Goal: Task Accomplishment & Management: Manage account settings

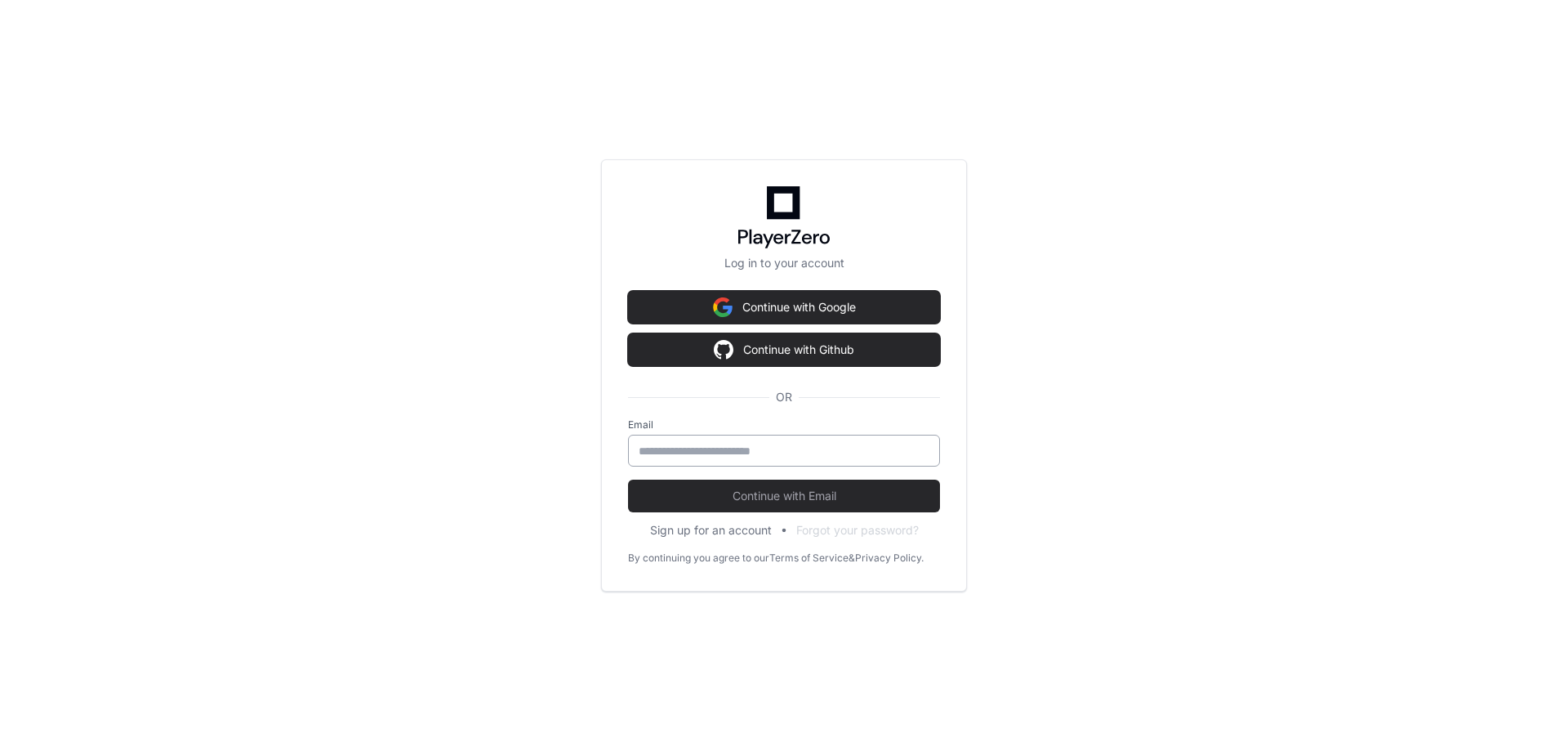
click at [763, 462] on div at bounding box center [784, 451] width 312 height 32
click at [766, 452] on input "email" at bounding box center [784, 451] width 291 height 16
type input "**********"
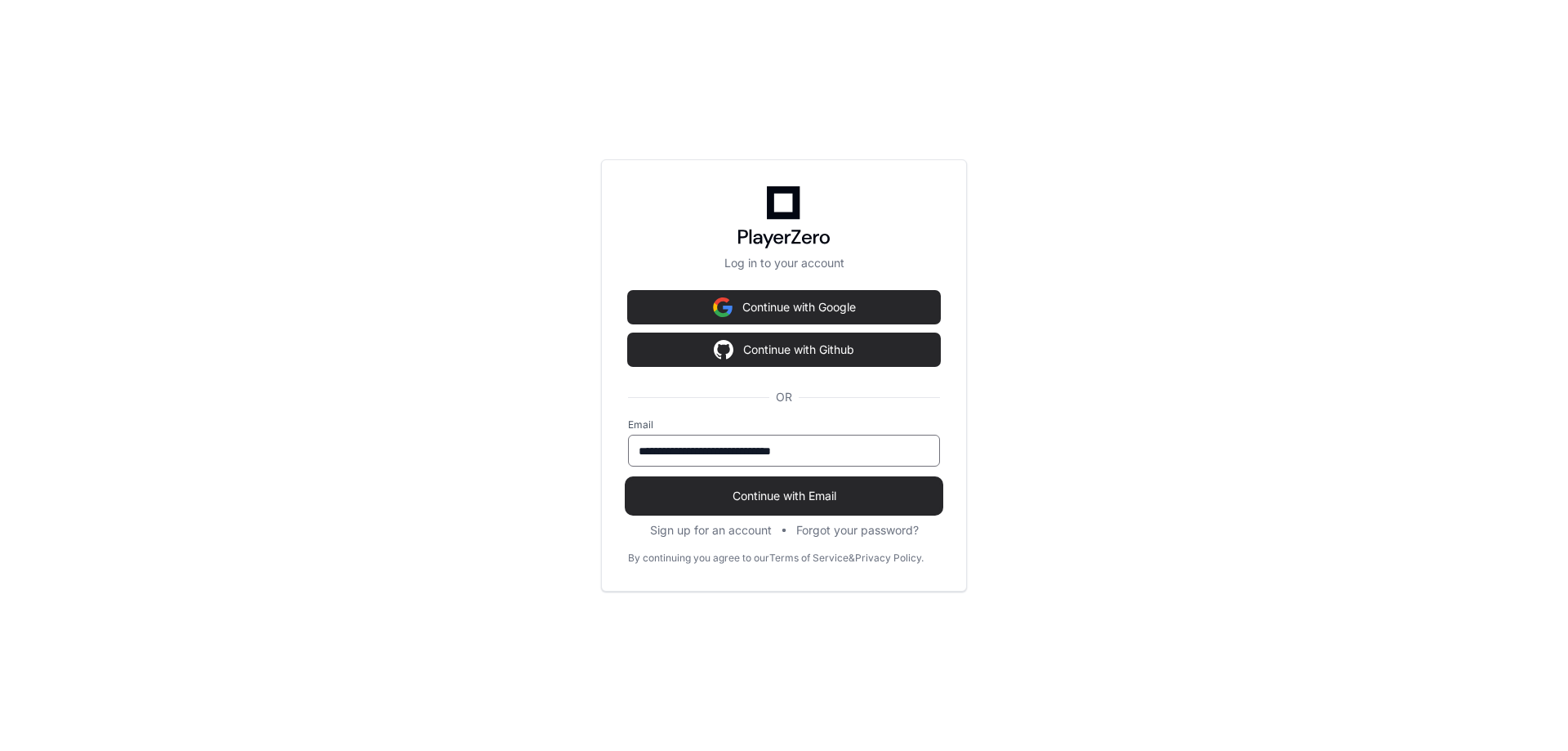
click at [805, 489] on span "Continue with Email" at bounding box center [784, 496] width 312 height 16
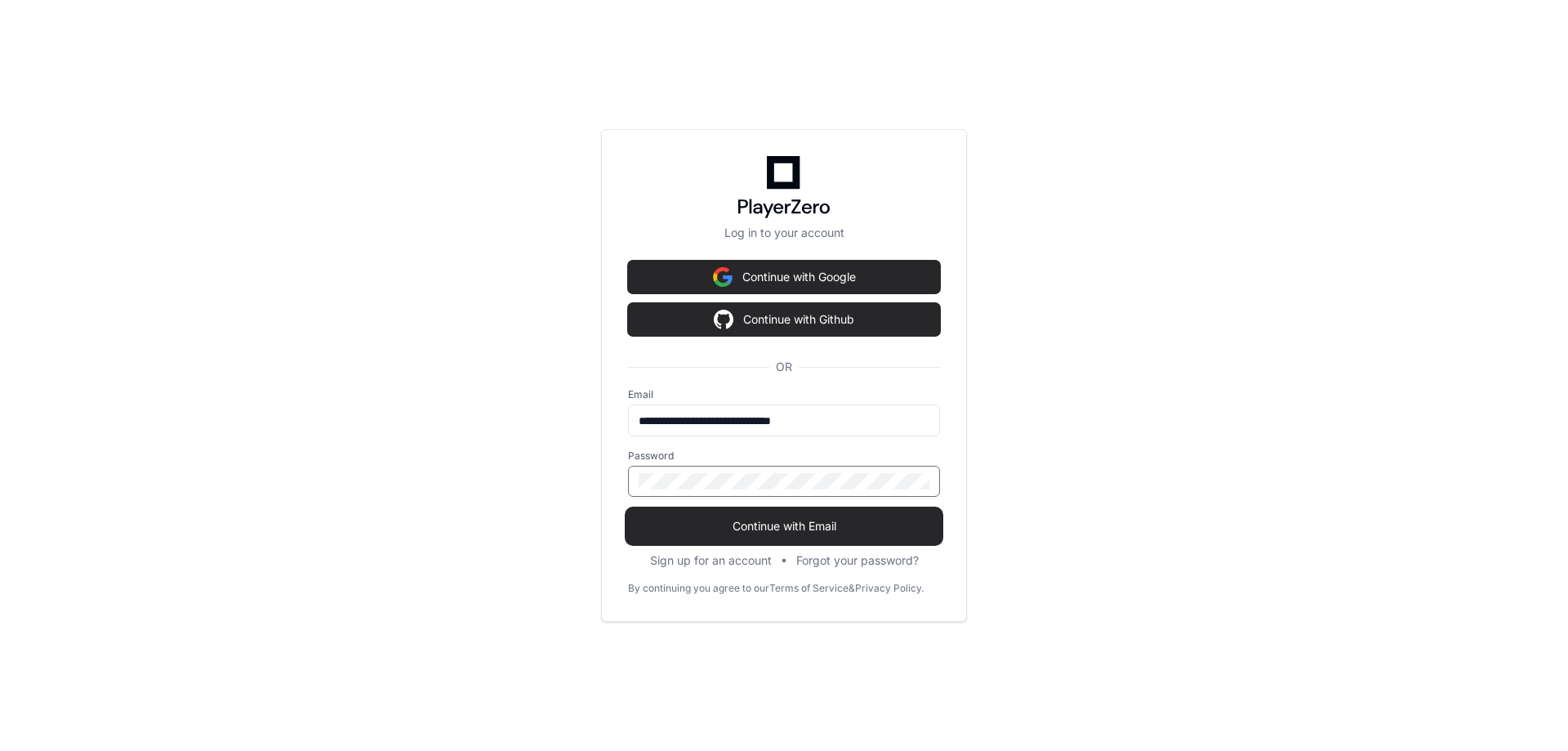
click at [800, 512] on button "Continue with Email" at bounding box center [784, 526] width 312 height 33
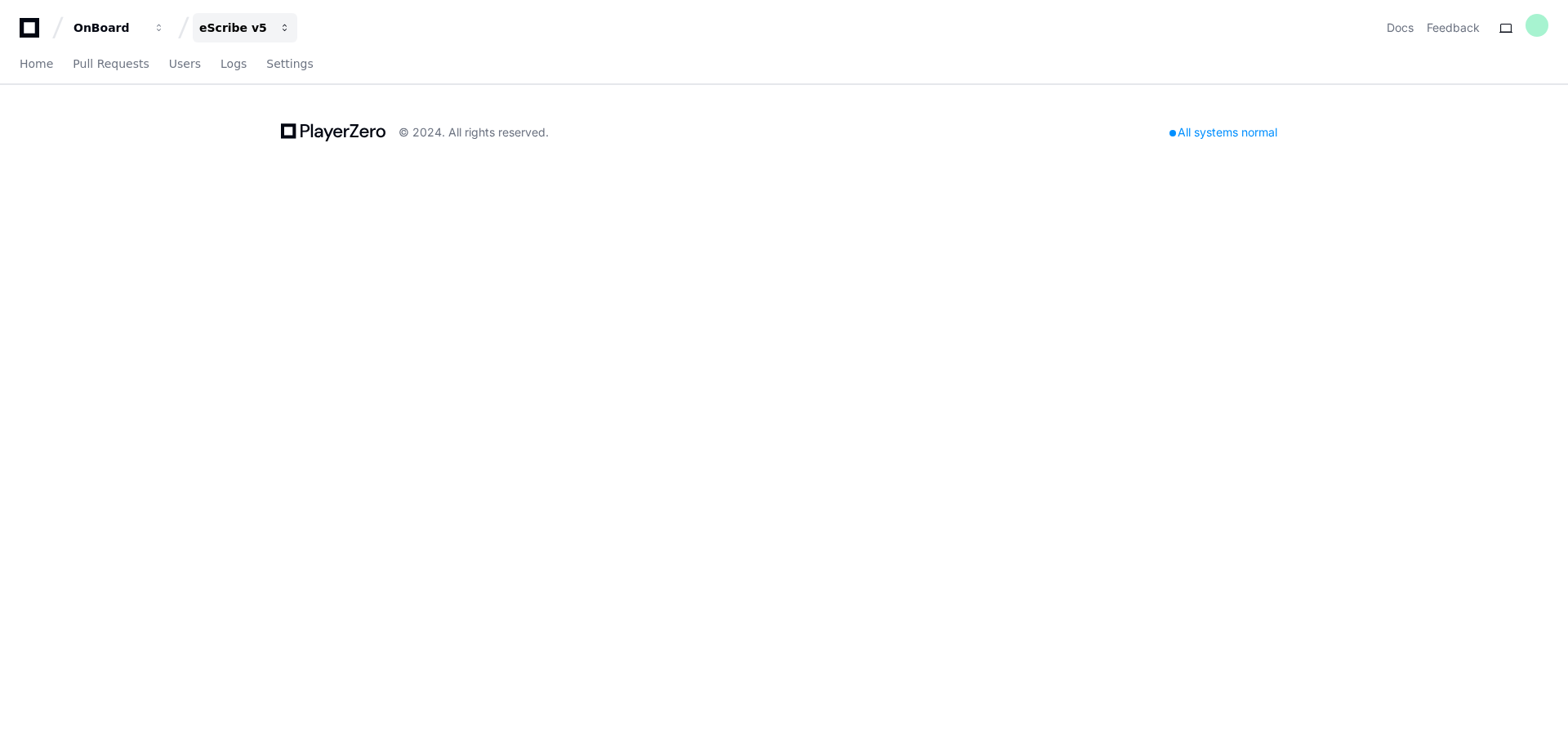
click at [249, 32] on div "eScribe v5" at bounding box center [233, 28] width 70 height 16
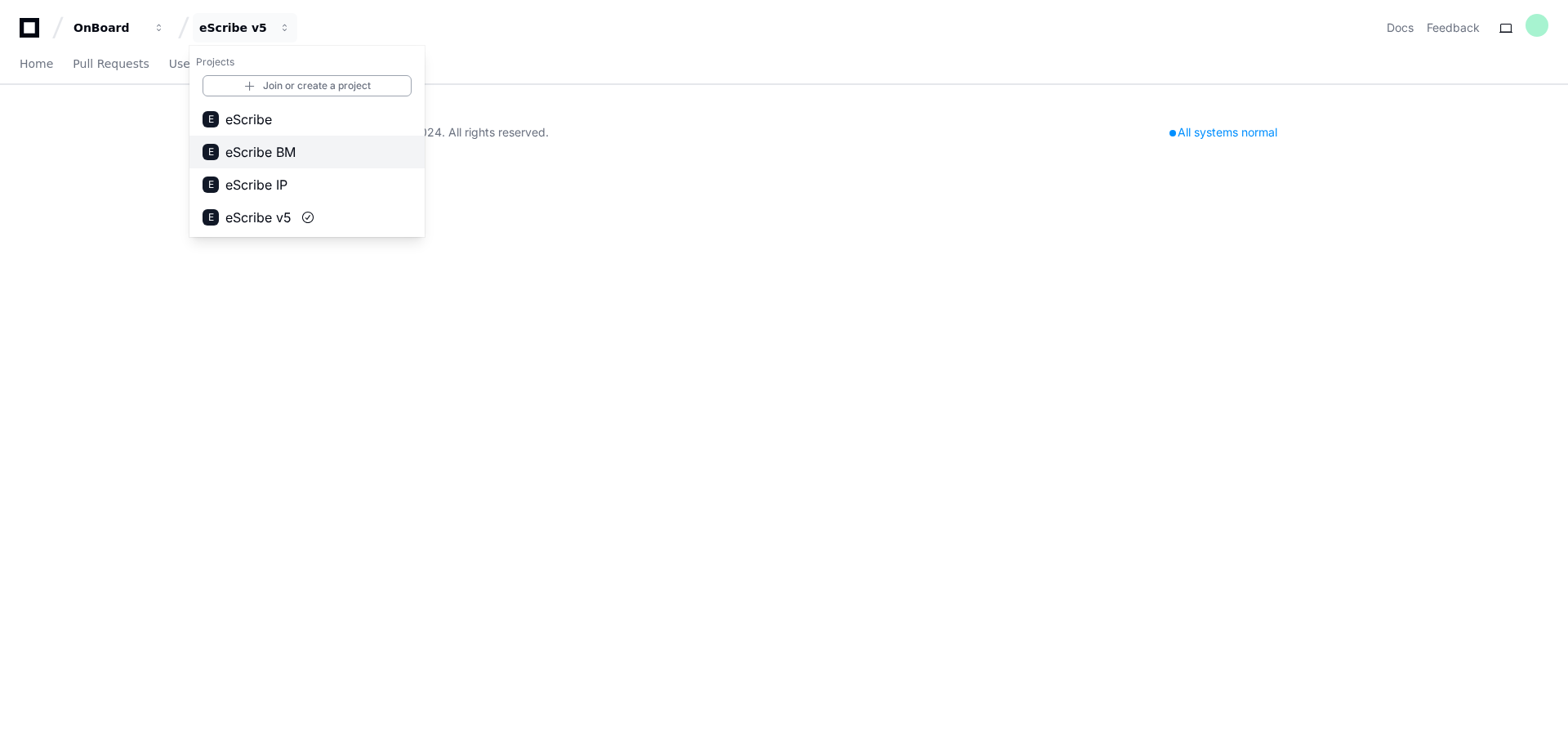
click at [268, 153] on span "eScribe BM" at bounding box center [260, 152] width 70 height 20
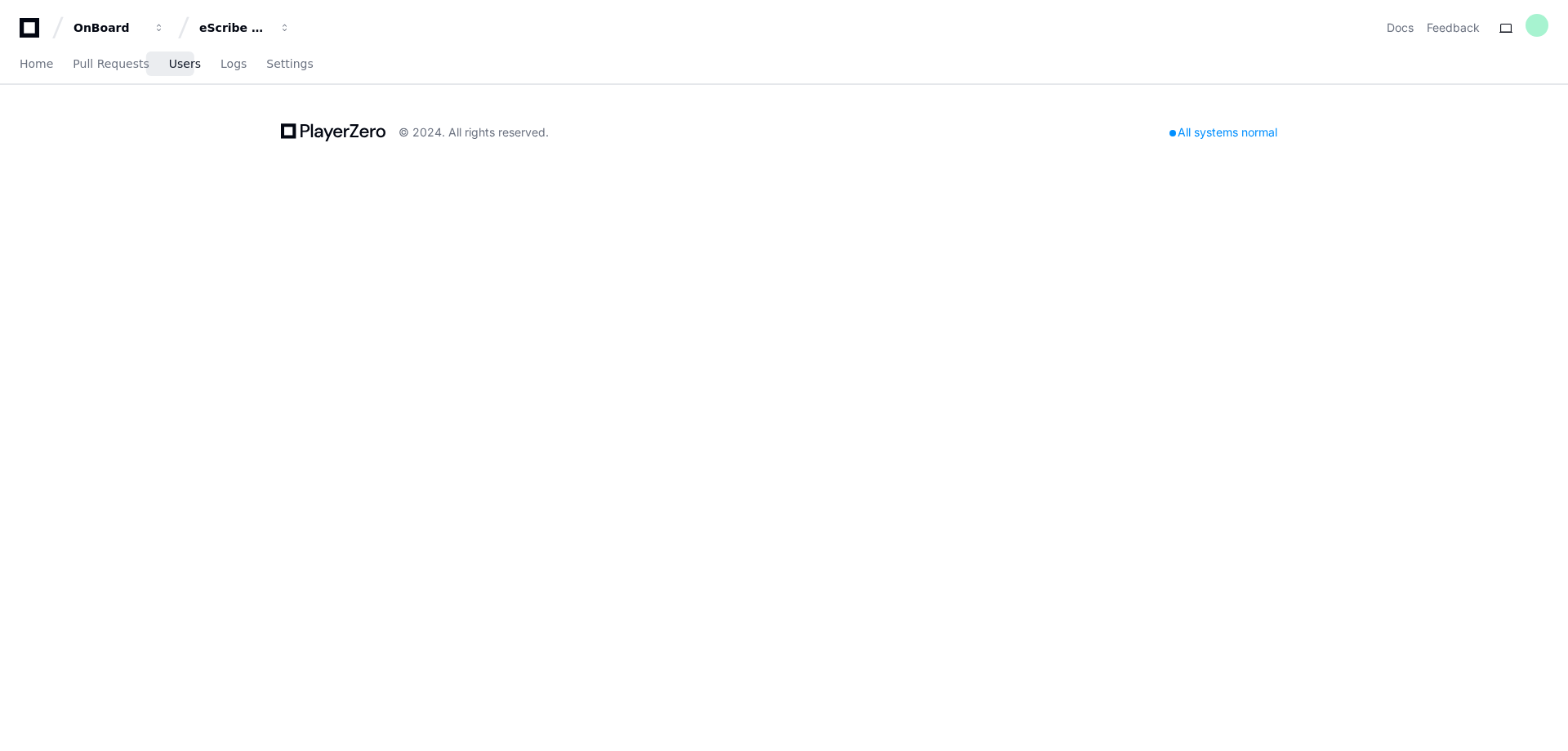
click at [169, 67] on span "Users" at bounding box center [185, 64] width 32 height 10
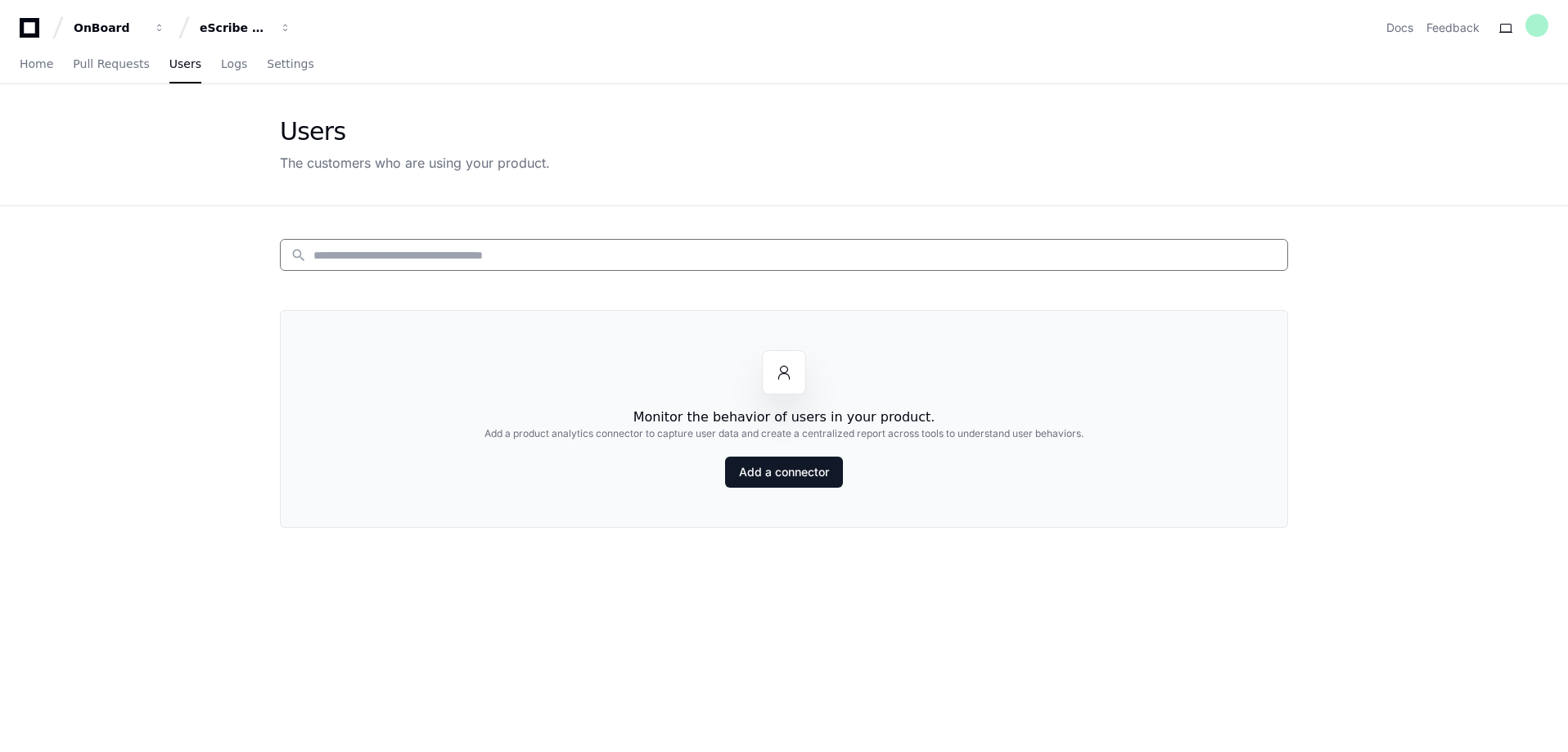
click at [343, 254] on input at bounding box center [795, 255] width 964 height 16
click at [227, 64] on span "Logs" at bounding box center [234, 64] width 26 height 10
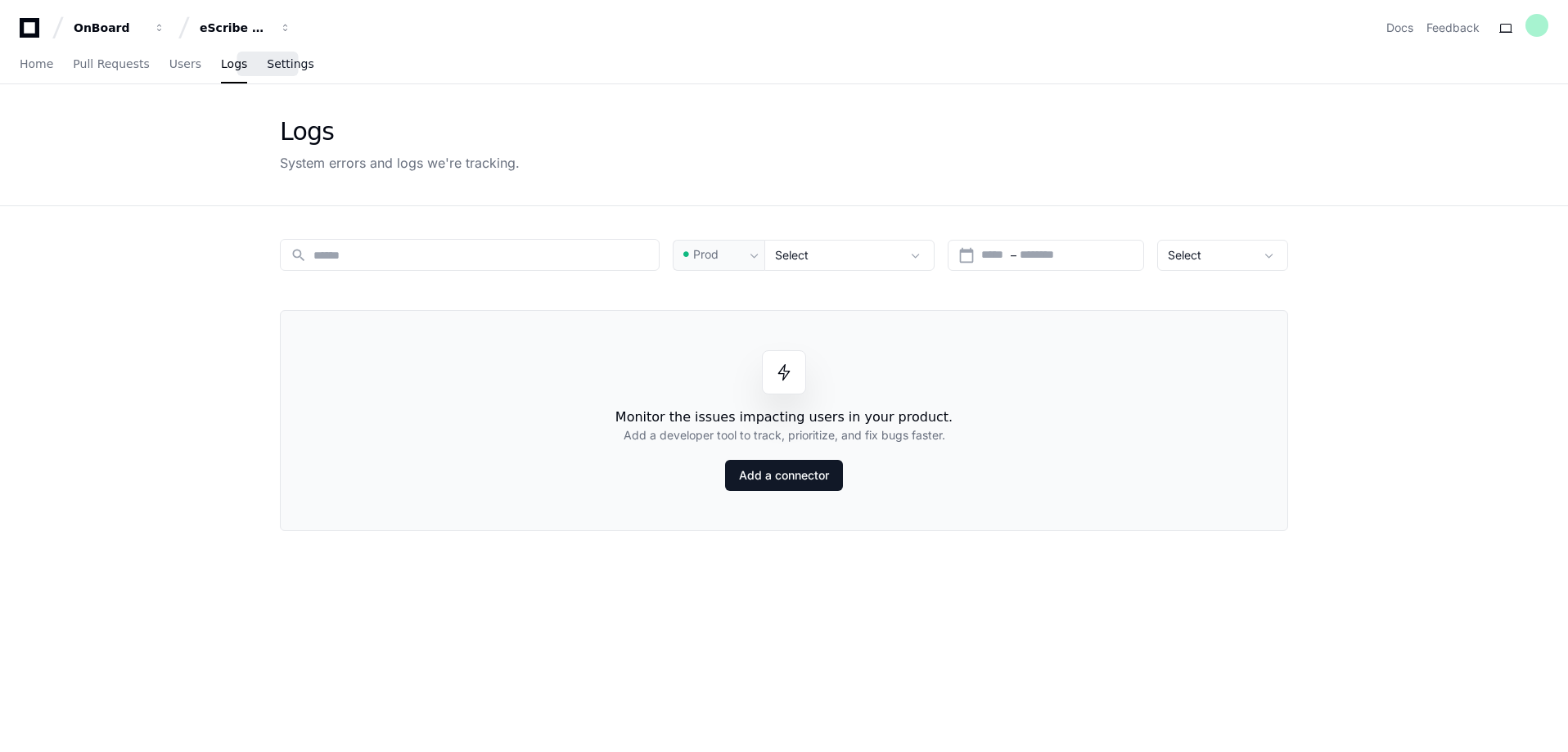
click at [268, 66] on span "Settings" at bounding box center [290, 64] width 47 height 10
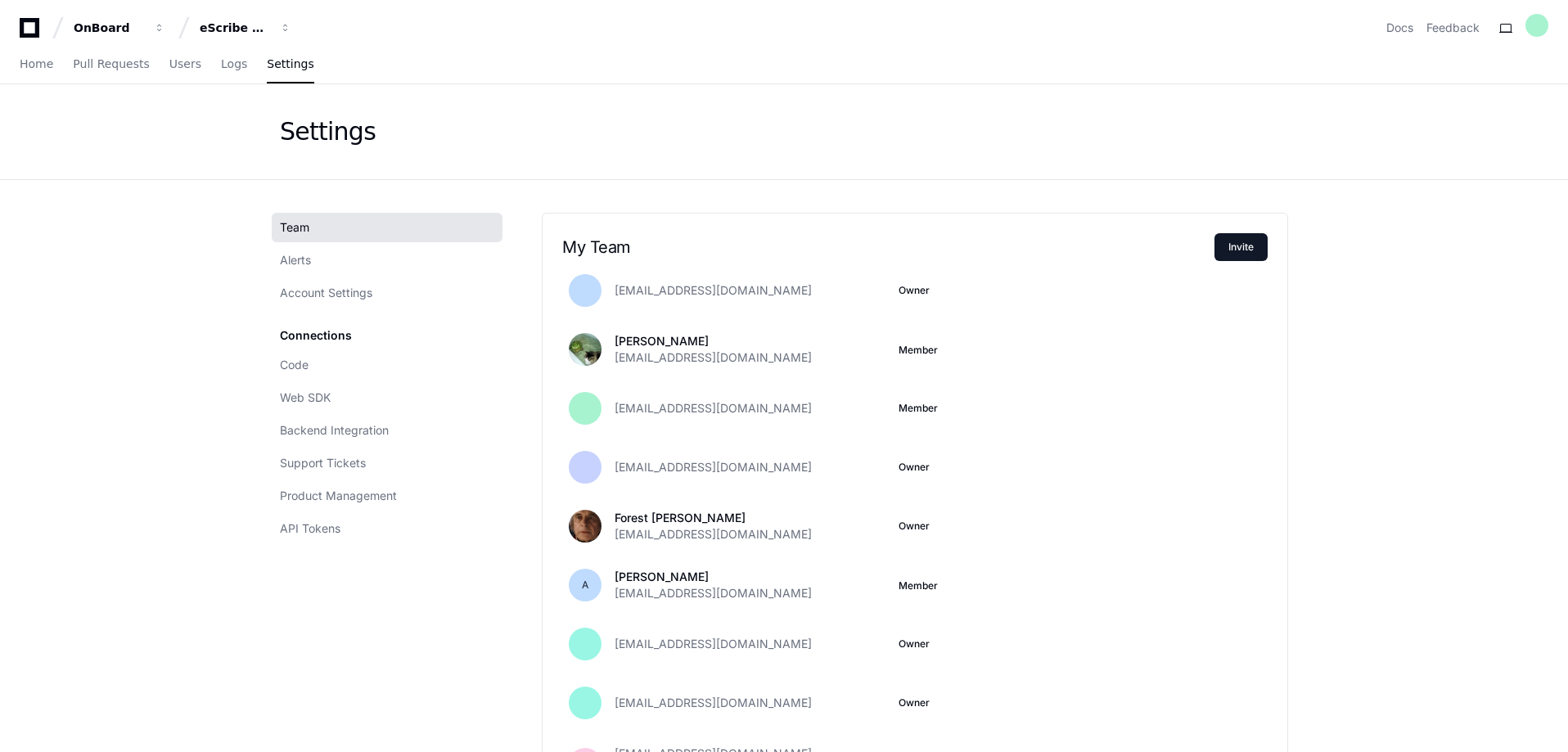
drag, startPoint x: 1569, startPoint y: 604, endPoint x: 1557, endPoint y: 663, distance: 60.2
click at [1566, 673] on app-setting "Settings Team Alerts Account Settings Connections Code Web SDK Backend Integrat…" at bounding box center [784, 643] width 1568 height 1117
click at [1277, 256] on div "My Team Invite [EMAIL_ADDRESS][DOMAIN_NAME] Owner [PERSON_NAME] [EMAIL_ADDRESS]…" at bounding box center [915, 610] width 746 height 795
click at [1256, 250] on button "Invite" at bounding box center [1241, 247] width 54 height 28
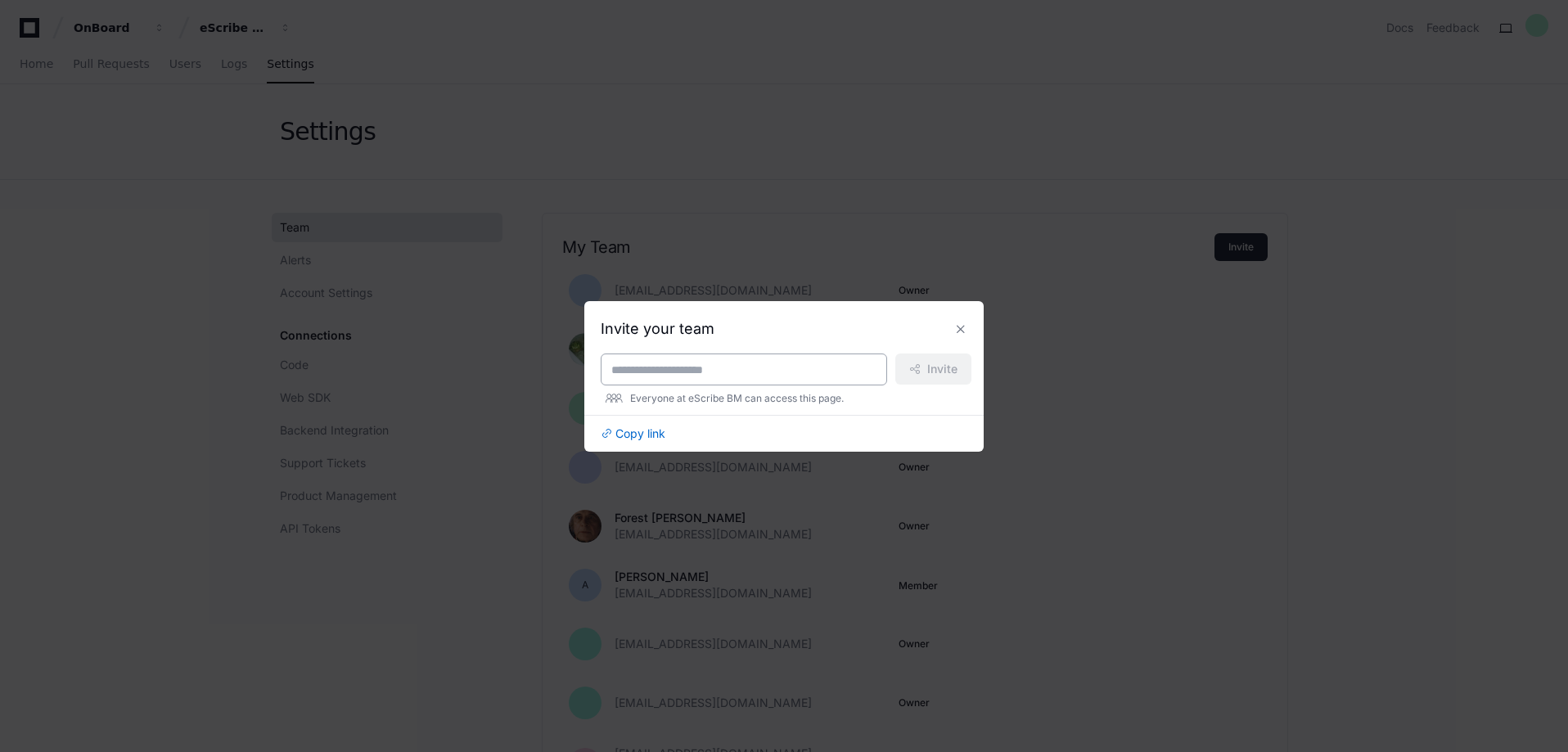
click at [678, 356] on div at bounding box center [743, 369] width 286 height 32
click at [678, 376] on input at bounding box center [743, 370] width 265 height 16
paste input "**********"
type input "**********"
click at [930, 379] on button "Invite" at bounding box center [933, 369] width 76 height 31
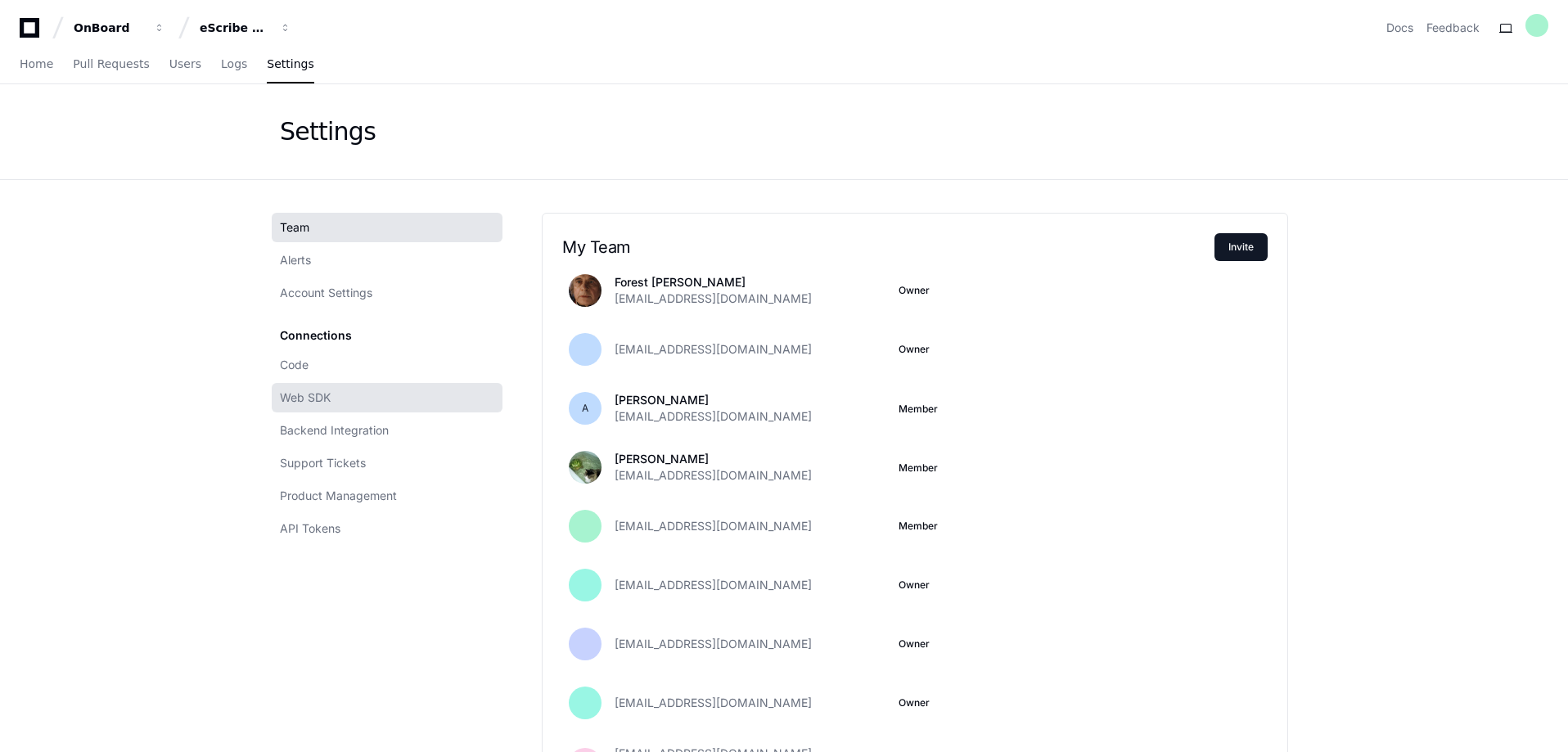
click at [323, 402] on span "Web SDK" at bounding box center [305, 398] width 51 height 16
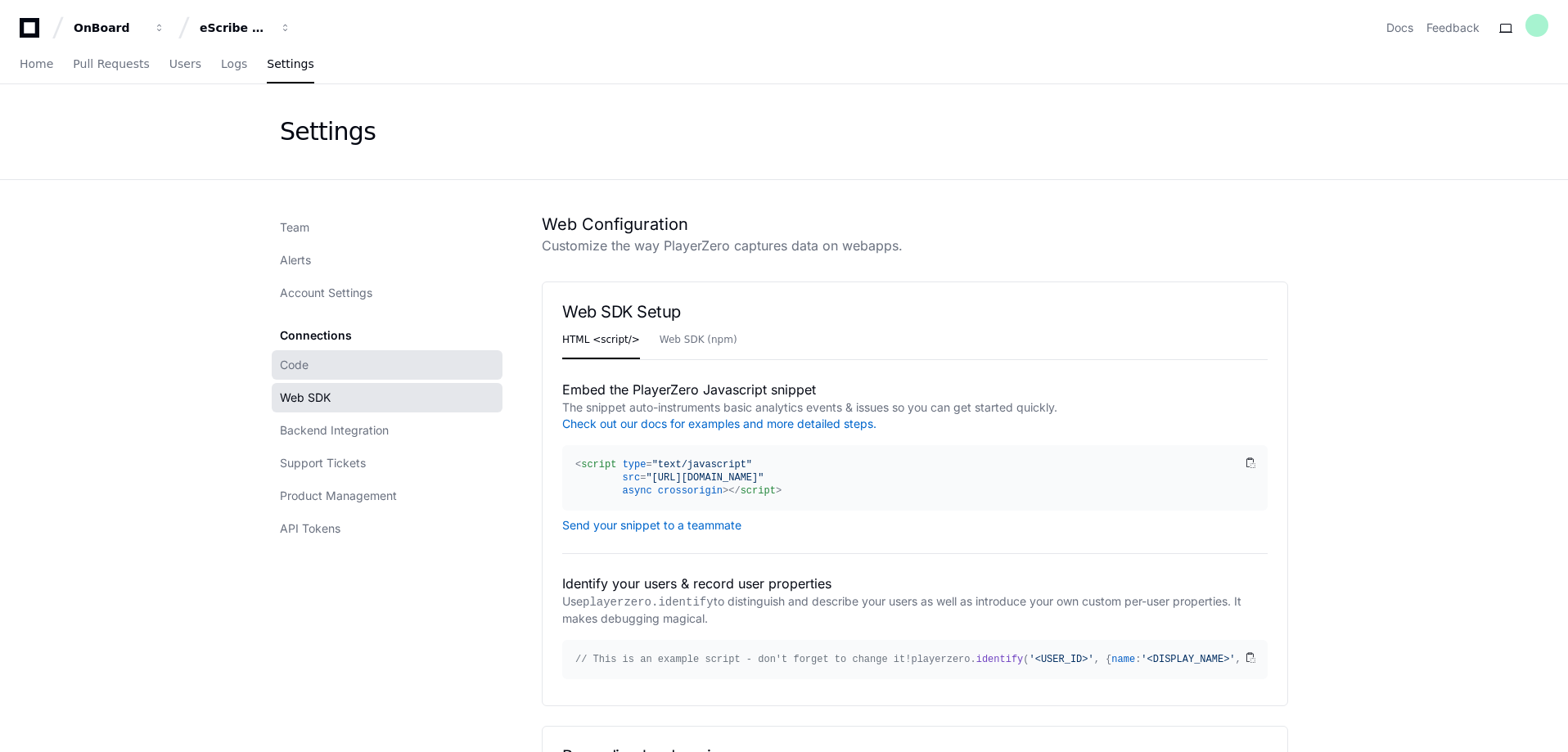
click at [308, 362] on span "Code" at bounding box center [294, 365] width 29 height 16
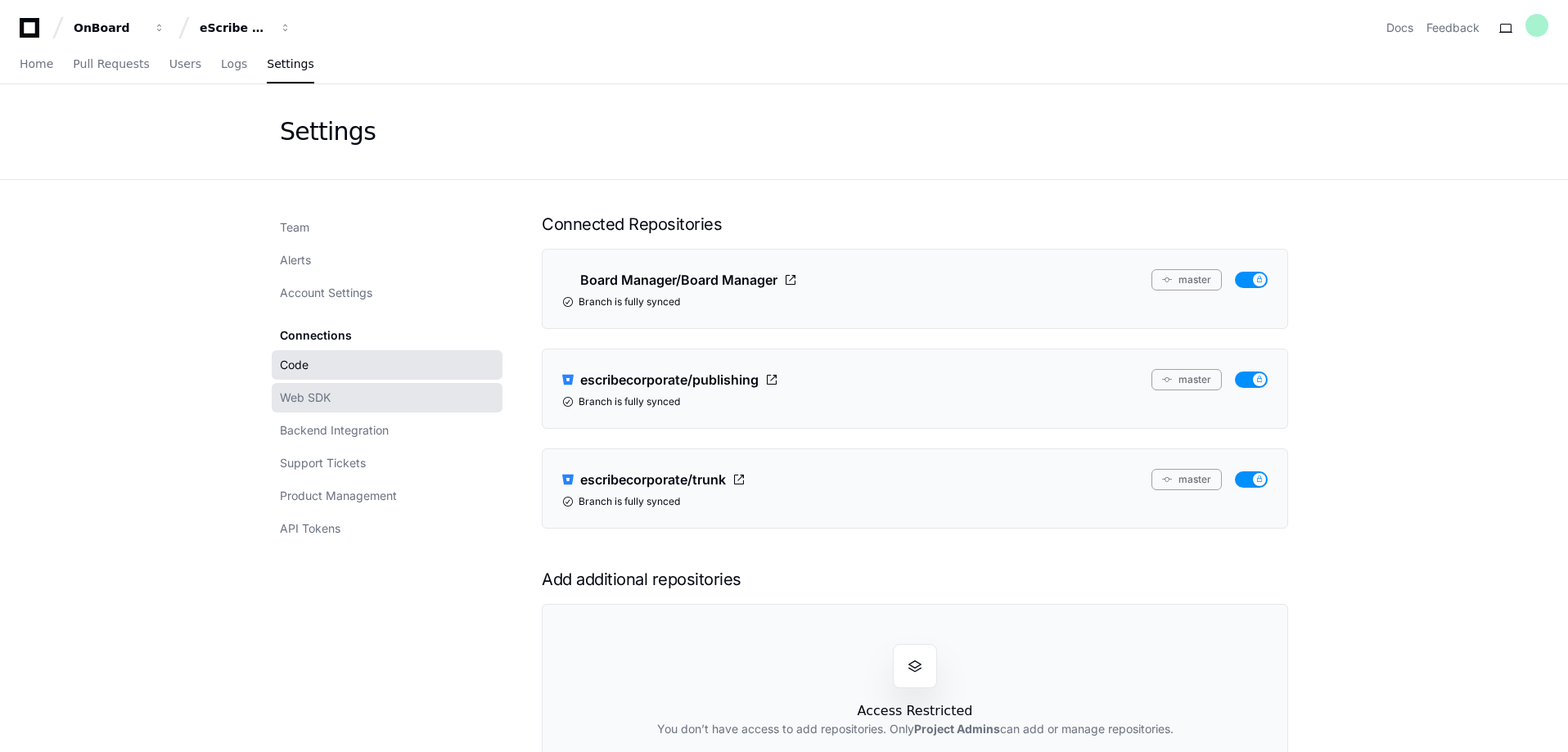
click at [312, 393] on span "Web SDK" at bounding box center [305, 398] width 51 height 16
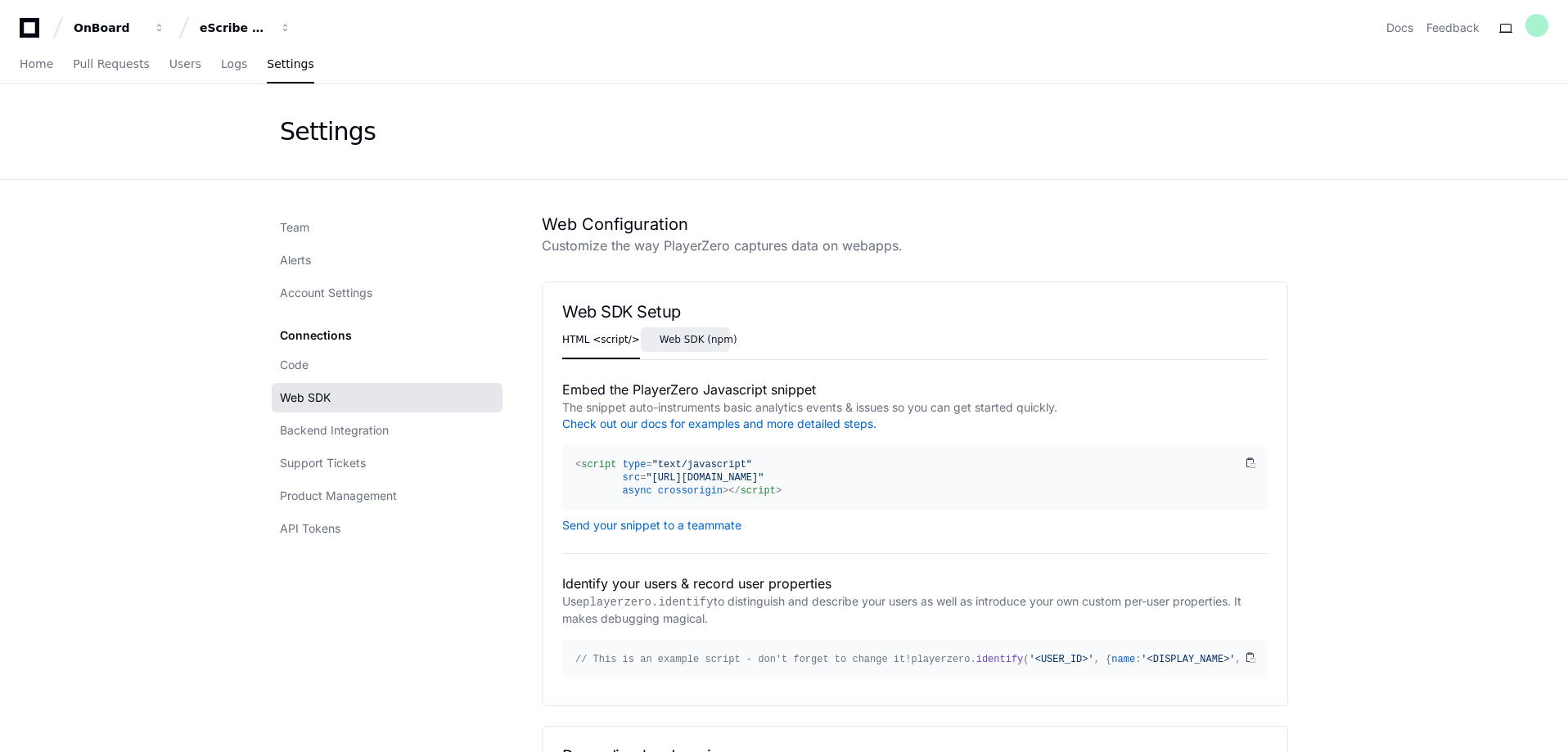
click at [681, 340] on span "Web SDK (npm)" at bounding box center [698, 339] width 78 height 10
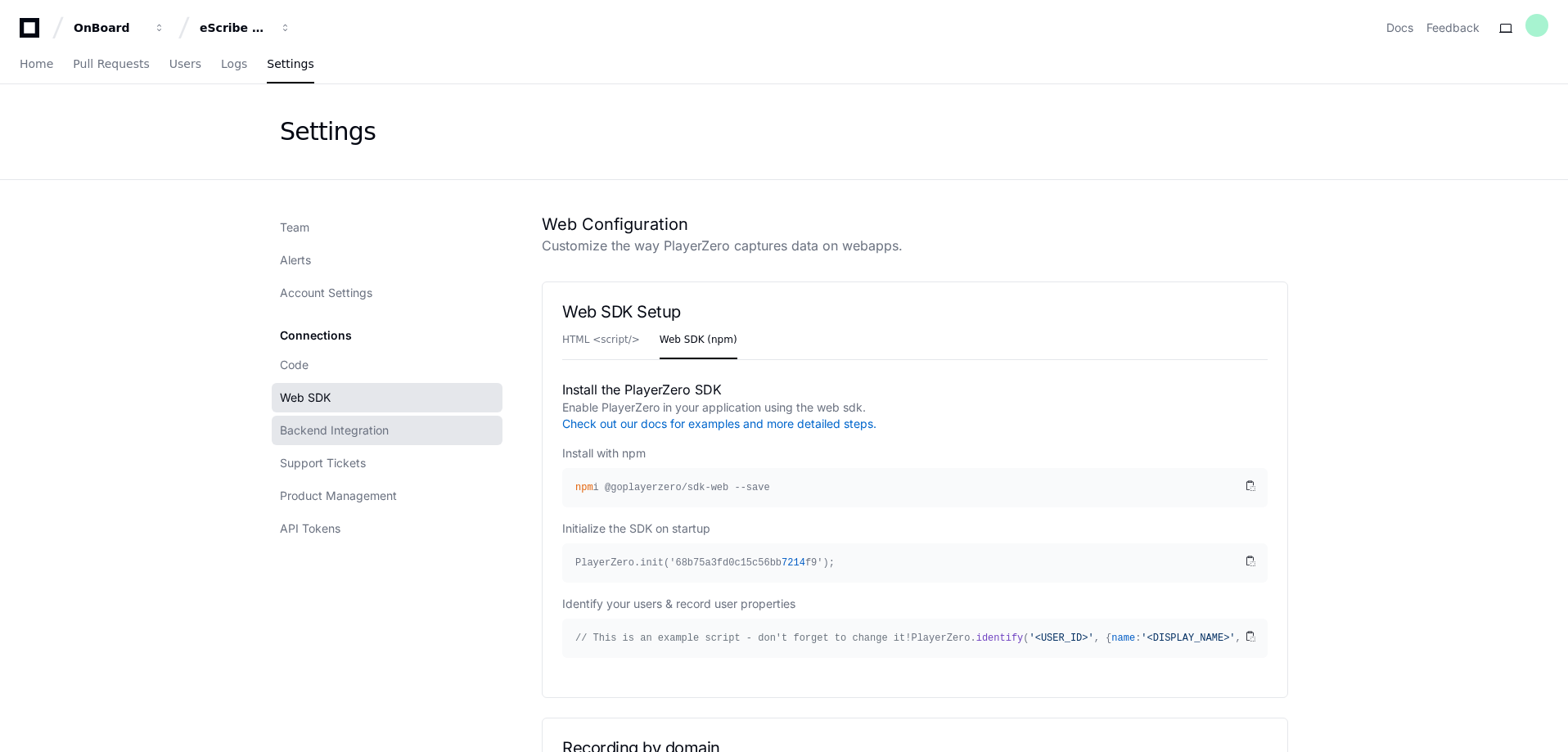
click at [307, 437] on span "Backend Integration" at bounding box center [334, 430] width 109 height 16
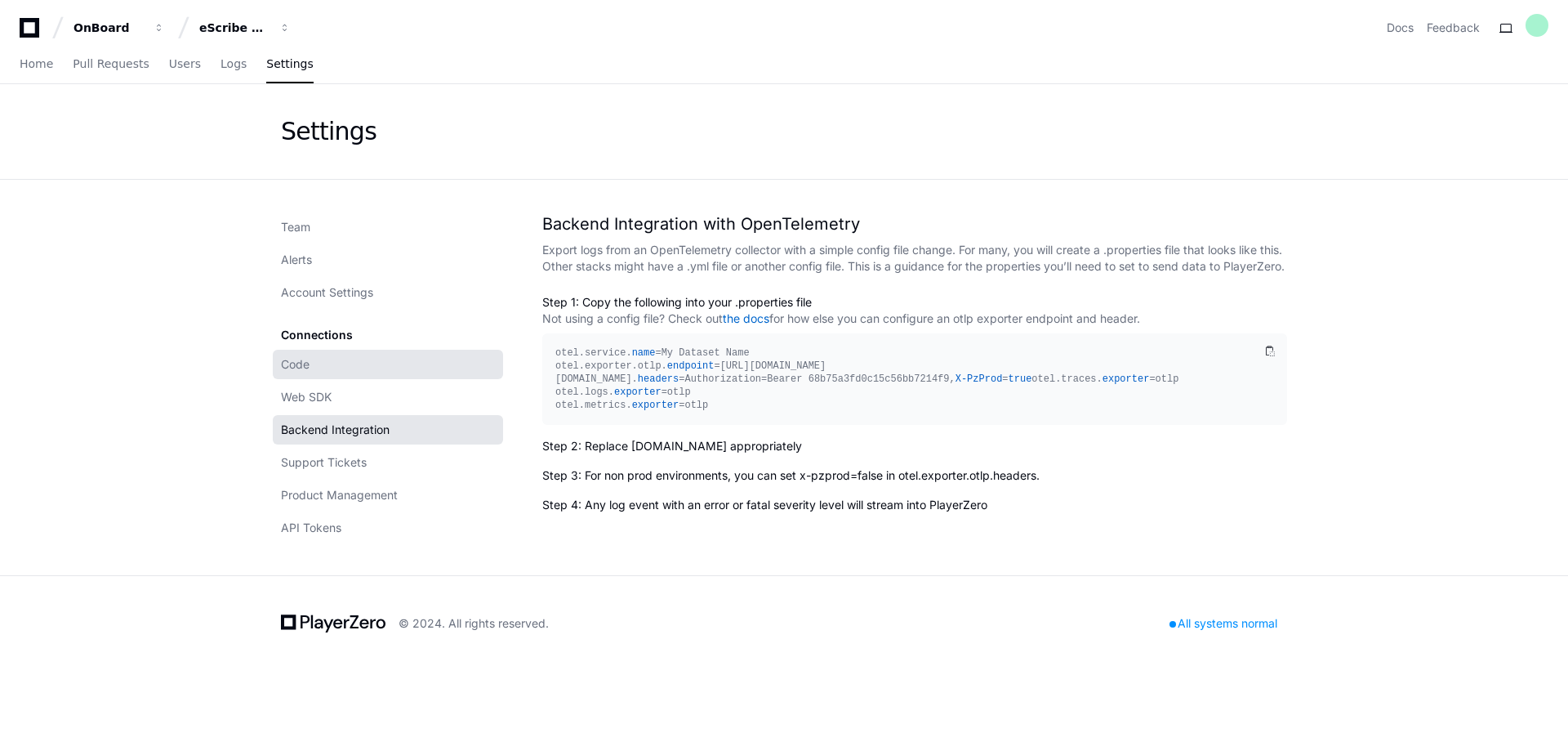
click at [302, 355] on link "Code" at bounding box center [387, 364] width 230 height 30
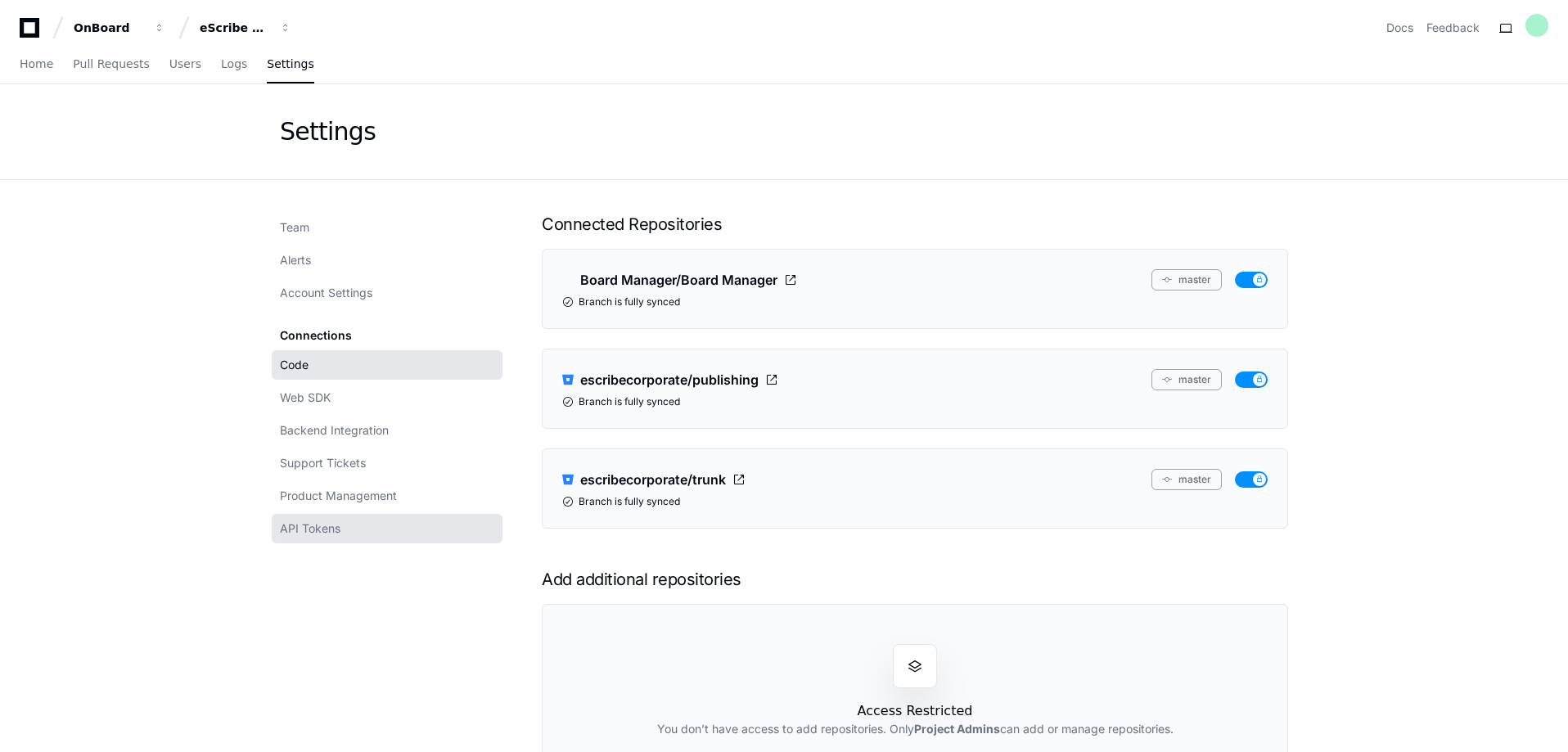
click at [335, 529] on span "API Tokens" at bounding box center [309, 528] width 60 height 16
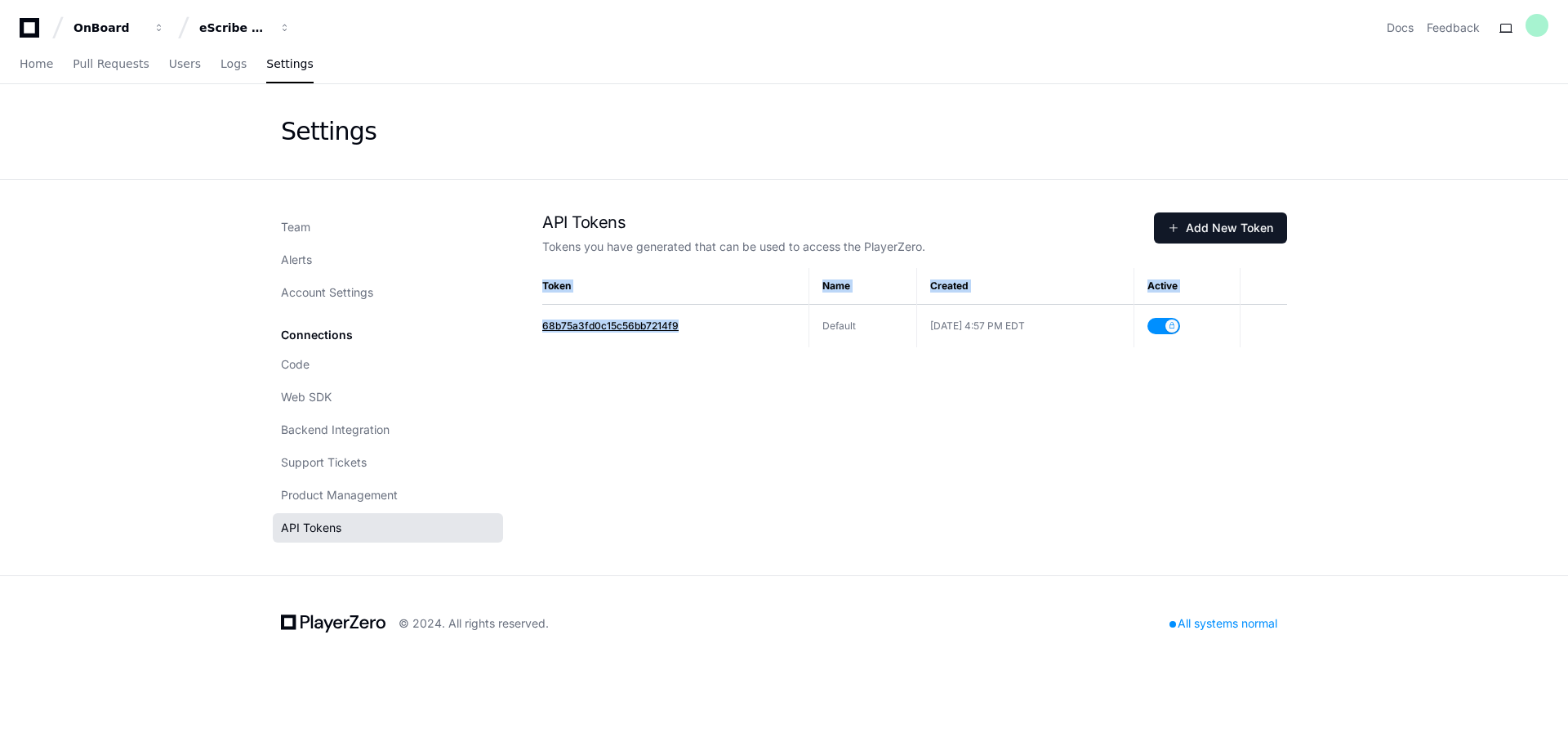
drag, startPoint x: 540, startPoint y: 327, endPoint x: 672, endPoint y: 327, distance: 132.0
click at [672, 327] on div "Team Alerts Account Settings Connections Code Web SDK Backend Integration Suppo…" at bounding box center [784, 377] width 1007 height 330
click at [326, 298] on span "Account Settings" at bounding box center [327, 292] width 93 height 16
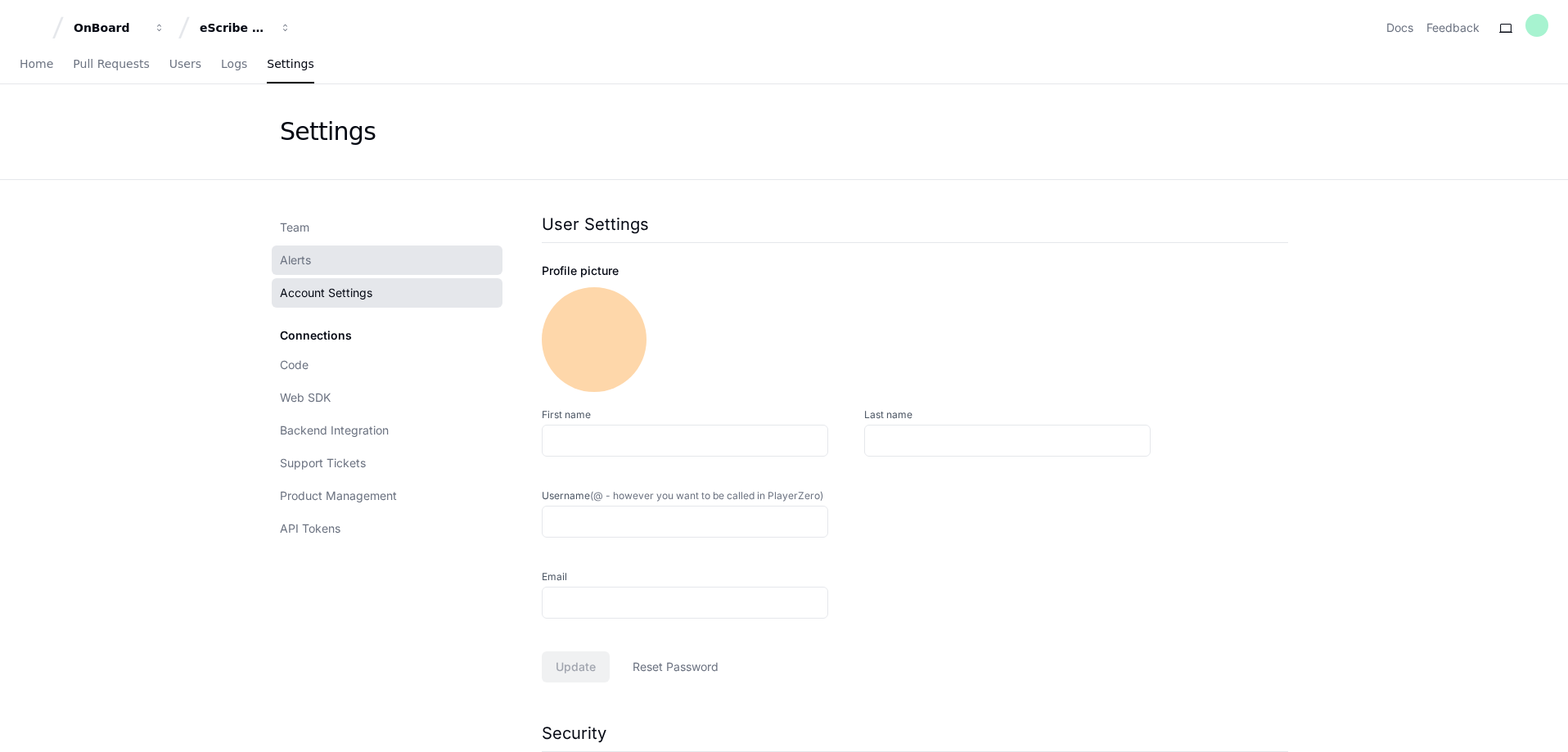
type input "**********"
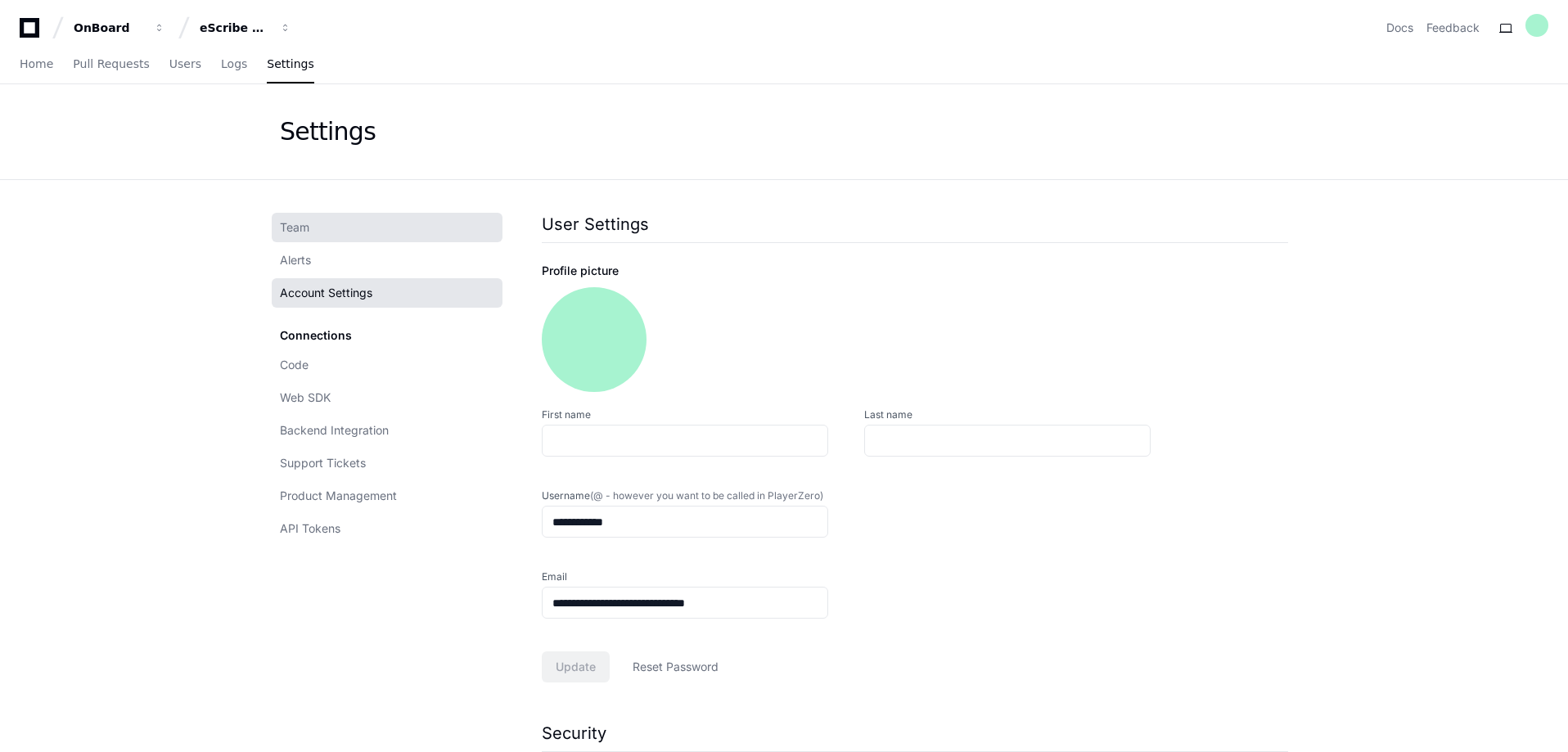
click at [301, 218] on link "Team" at bounding box center [387, 227] width 231 height 30
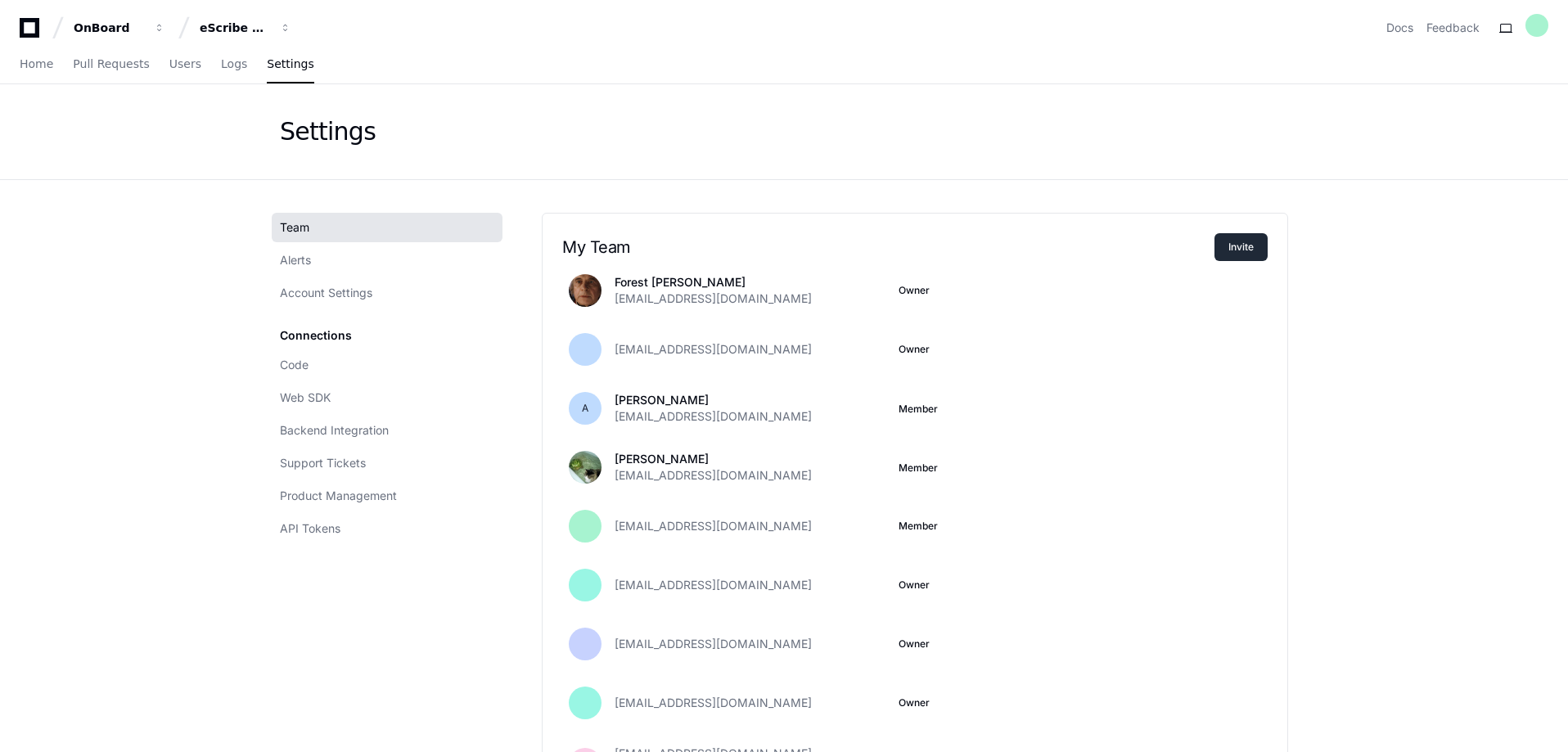
click at [1238, 242] on button "Invite" at bounding box center [1241, 247] width 54 height 28
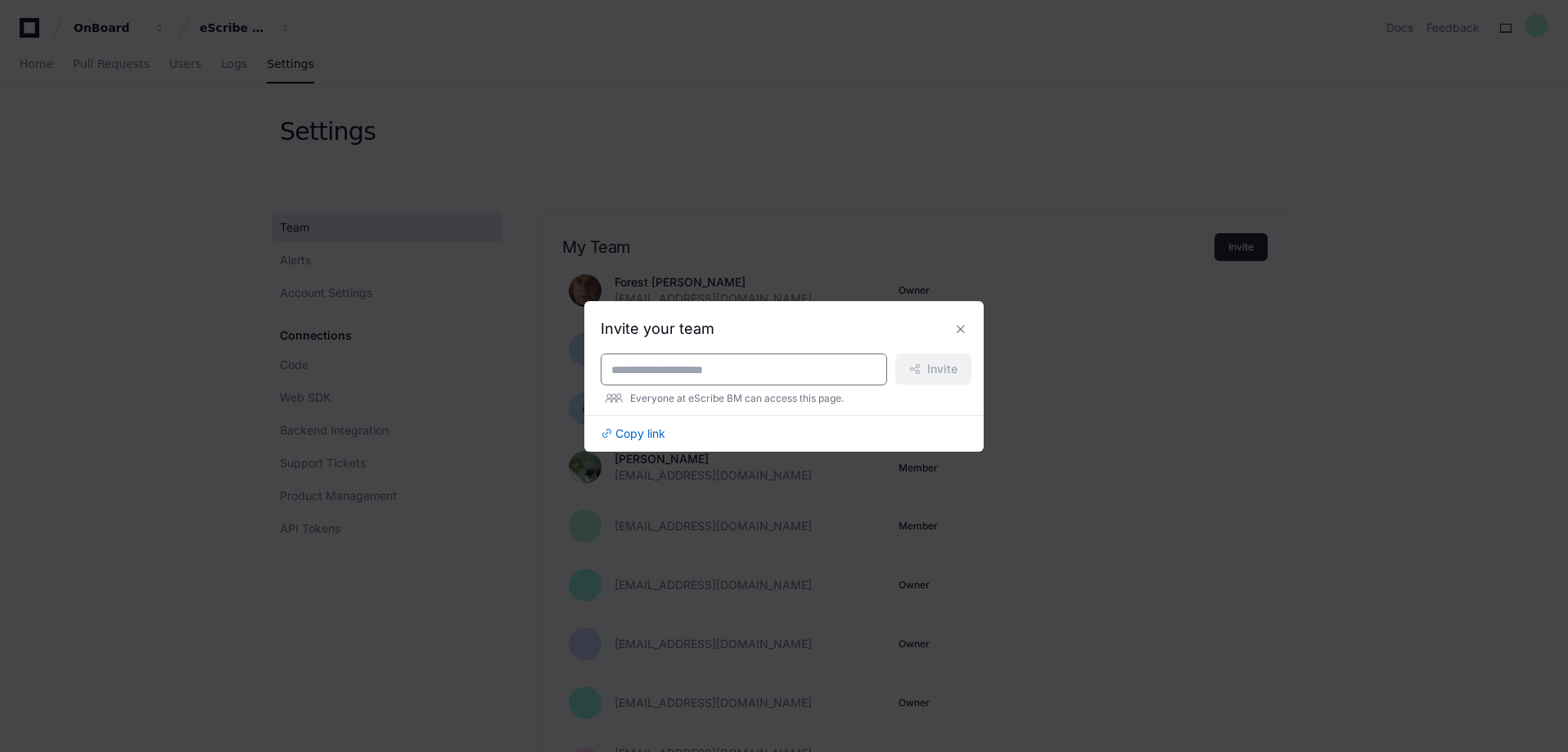
paste input "**********"
click at [728, 376] on input "**********" at bounding box center [743, 370] width 265 height 16
paste input
type input "**********"
click at [845, 440] on div "Copy link" at bounding box center [784, 428] width 399 height 27
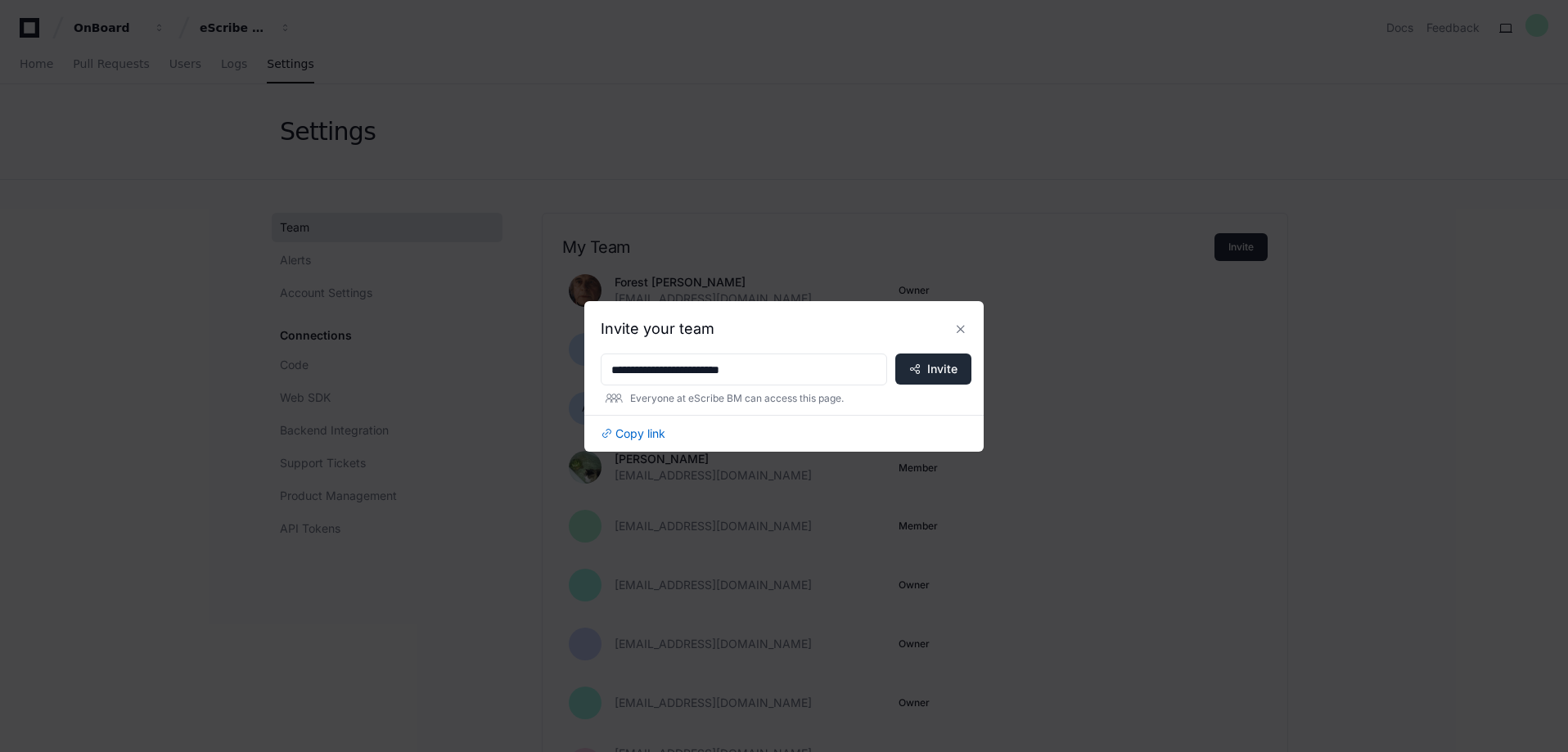
click at [921, 369] on button "Invite" at bounding box center [933, 369] width 76 height 31
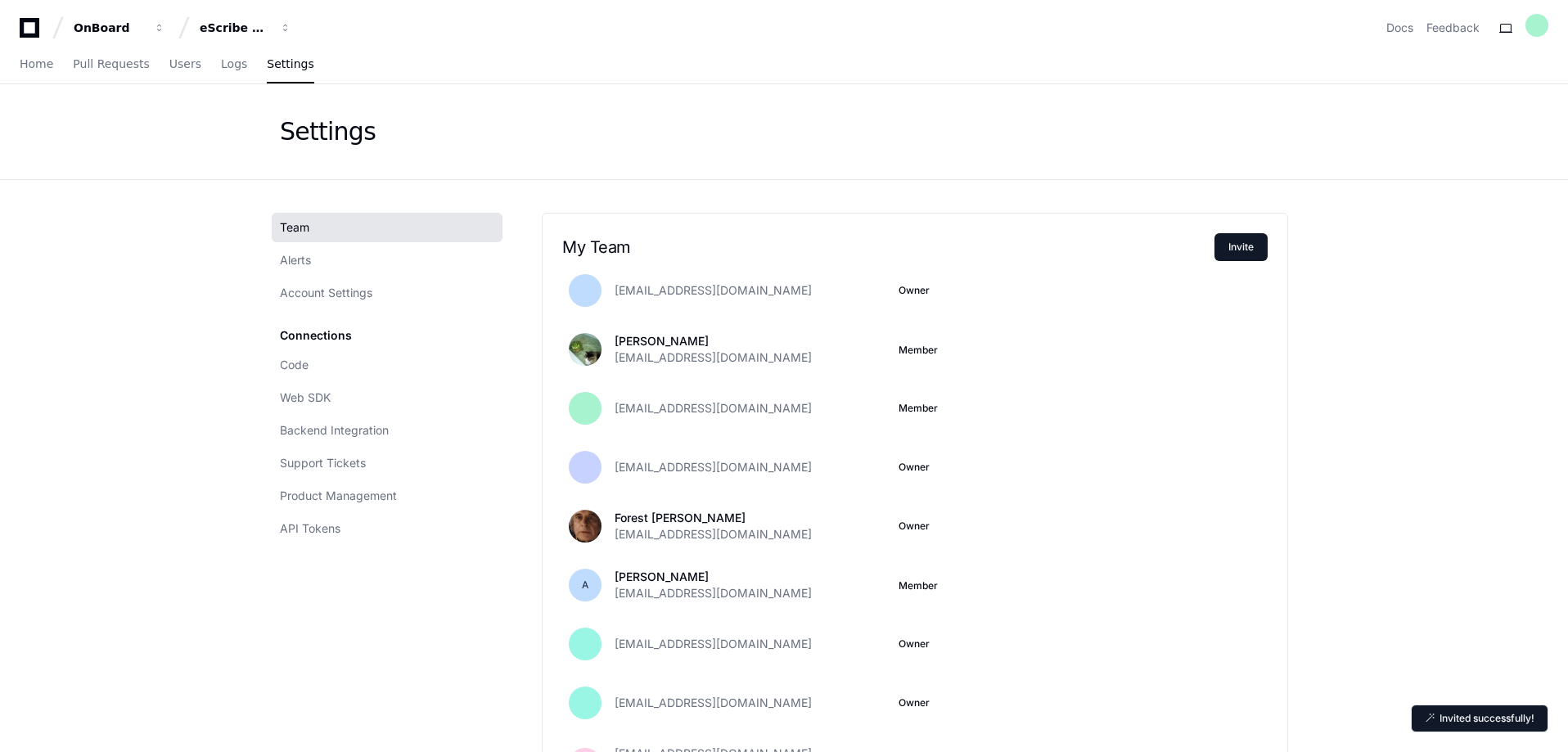
click at [1553, 511] on app-setting "Settings Team Alerts Account Settings Connections Code Web SDK Backend Integrat…" at bounding box center [784, 674] width 1568 height 1181
drag, startPoint x: 1325, startPoint y: 581, endPoint x: 1401, endPoint y: 397, distance: 199.1
click at [1323, 382] on app-setting "Settings Team Alerts Account Settings Connections Code Web SDK Backend Integrat…" at bounding box center [784, 674] width 1568 height 1181
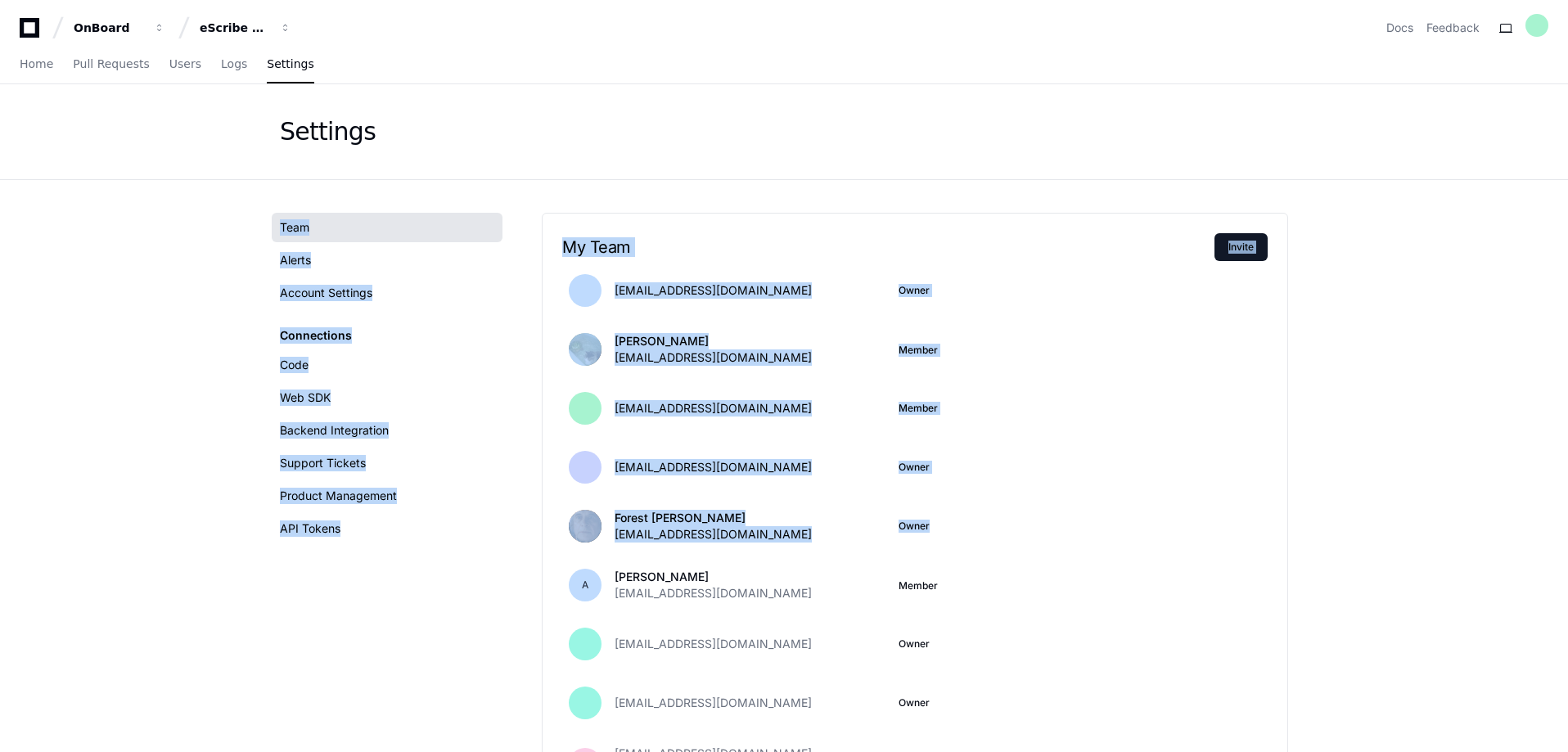
drag, startPoint x: 1565, startPoint y: 145, endPoint x: 1592, endPoint y: 500, distance: 356.0
click at [1568, 500] on html "OnBoard eScribe BM Docs Feedback Home Pull Requests Users Logs Settings Invited…" at bounding box center [784, 680] width 1568 height 1361
click at [1411, 497] on app-setting "Settings Team Alerts Account Settings Connections Code Web SDK Backend Integrat…" at bounding box center [784, 674] width 1568 height 1181
click at [1409, 497] on app-setting "Settings Team Alerts Account Settings Connections Code Web SDK Backend Integrat…" at bounding box center [784, 674] width 1568 height 1181
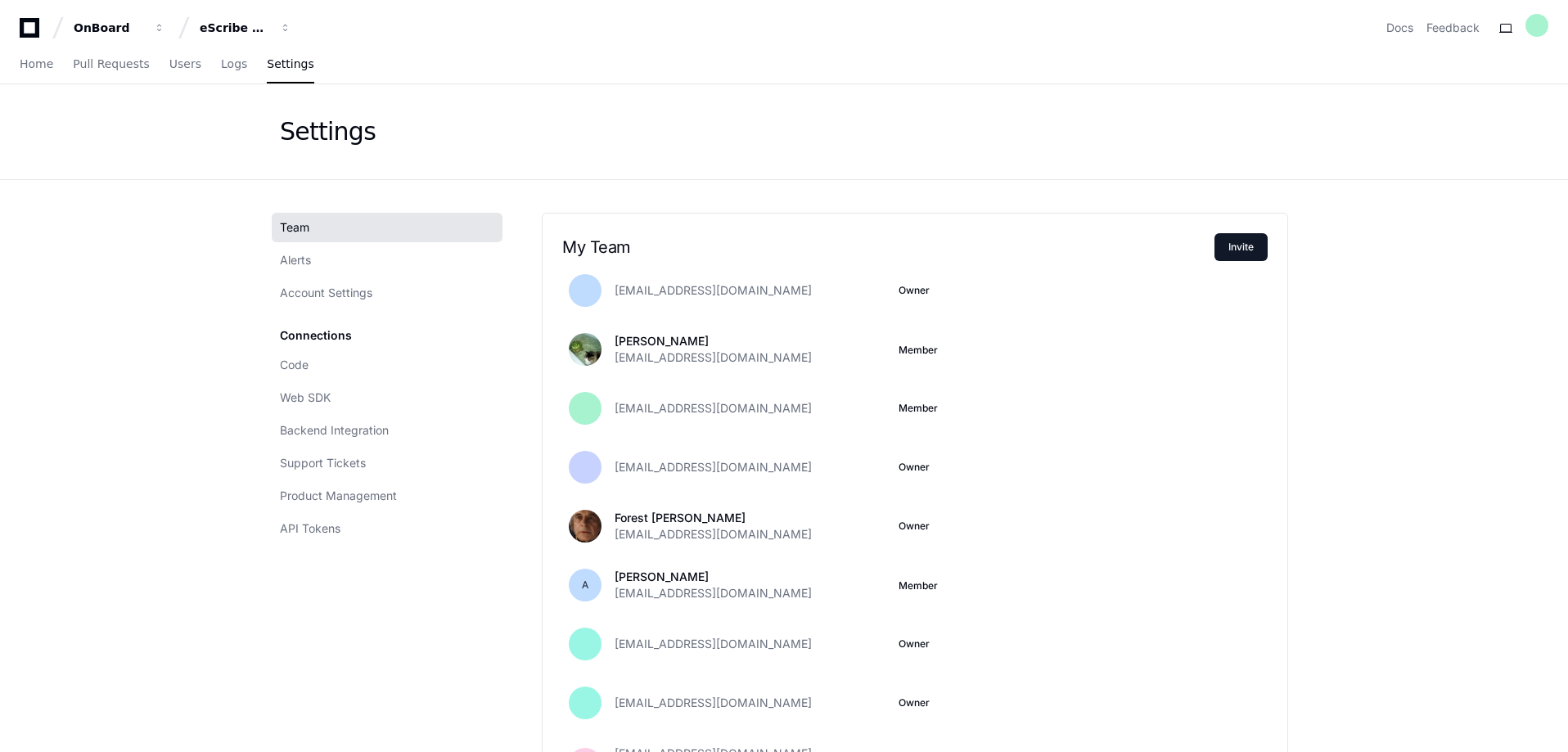
drag, startPoint x: 1565, startPoint y: 707, endPoint x: 1218, endPoint y: 584, distance: 368.2
click at [1565, 707] on app-setting "Settings Team Alerts Account Settings Connections Code Web SDK Backend Integrat…" at bounding box center [784, 674] width 1568 height 1181
click at [1212, 588] on div "A [PERSON_NAME] [EMAIL_ADDRESS][DOMAIN_NAME] Member" at bounding box center [915, 585] width 745 height 59
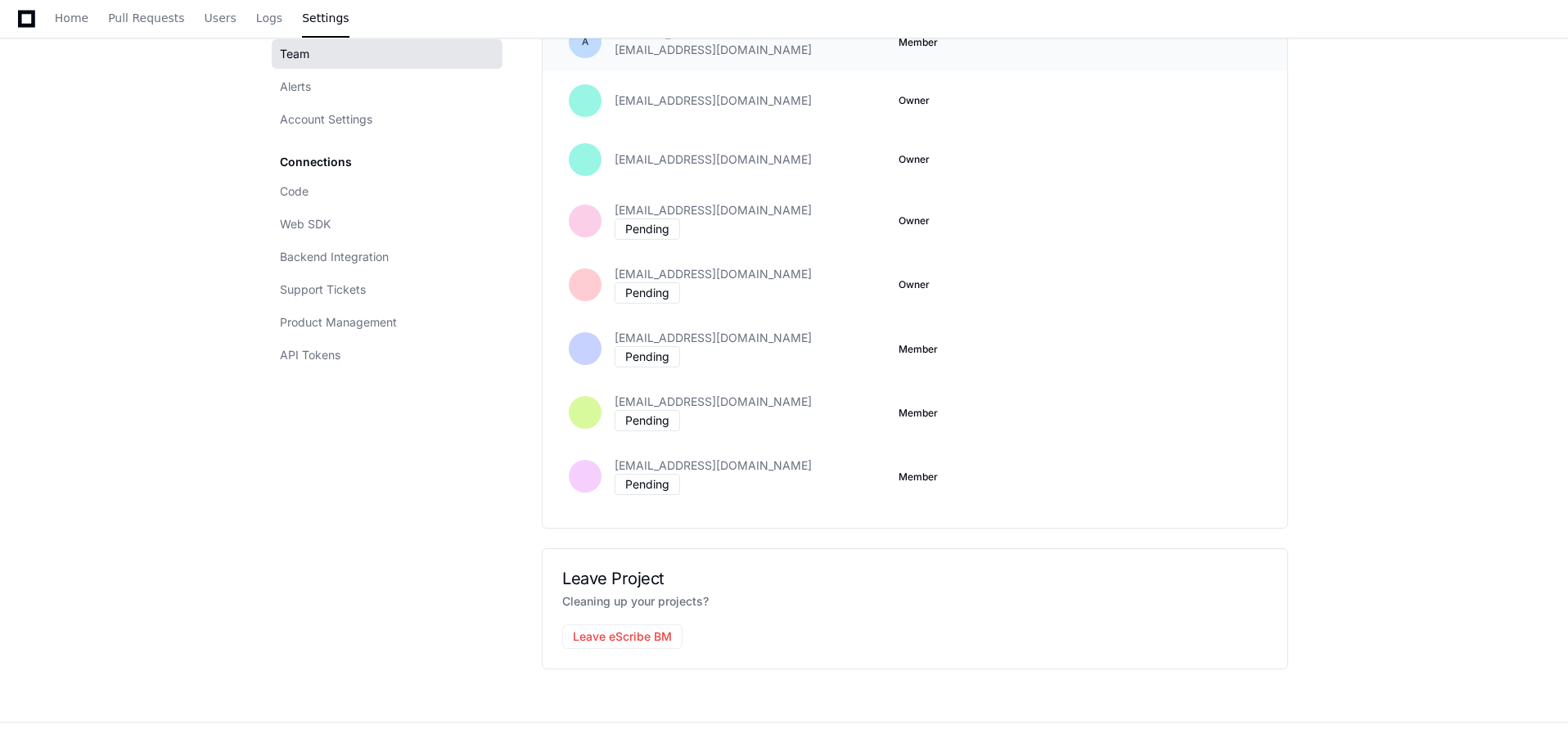
scroll to position [545, 0]
click at [632, 456] on span "[EMAIL_ADDRESS][DOMAIN_NAME]" at bounding box center [714, 464] width 197 height 16
drag, startPoint x: 1567, startPoint y: 423, endPoint x: 1540, endPoint y: 115, distance: 309.2
click at [1540, 115] on app-setting "Settings Team Alerts Account Settings Connections Code Web SDK Backend Integrat…" at bounding box center [784, 129] width 1568 height 1181
click at [1464, 270] on app-setting "Settings Team Alerts Account Settings Connections Code Web SDK Backend Integrat…" at bounding box center [784, 129] width 1568 height 1181
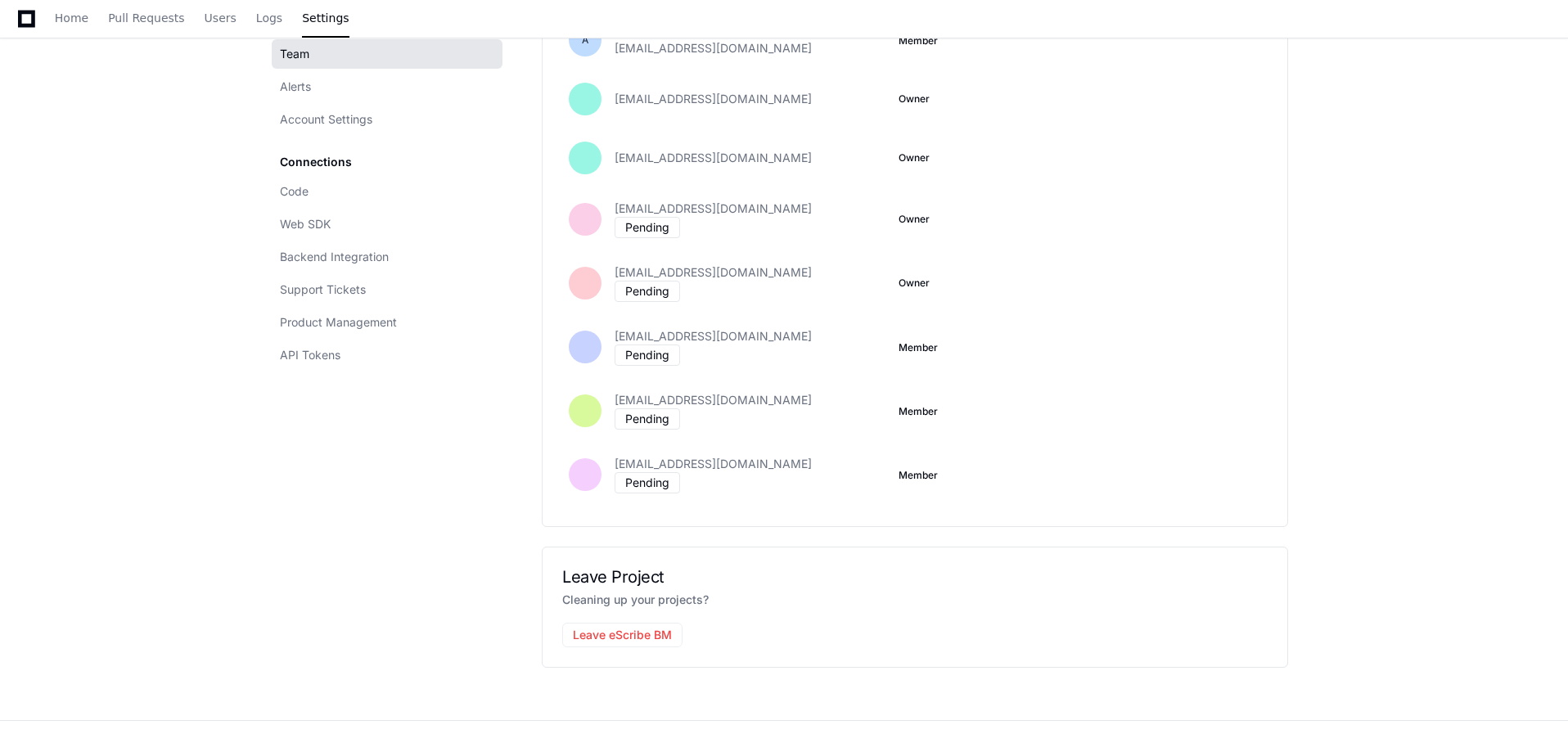
scroll to position [15, 0]
